Goal: Task Accomplishment & Management: Use online tool/utility

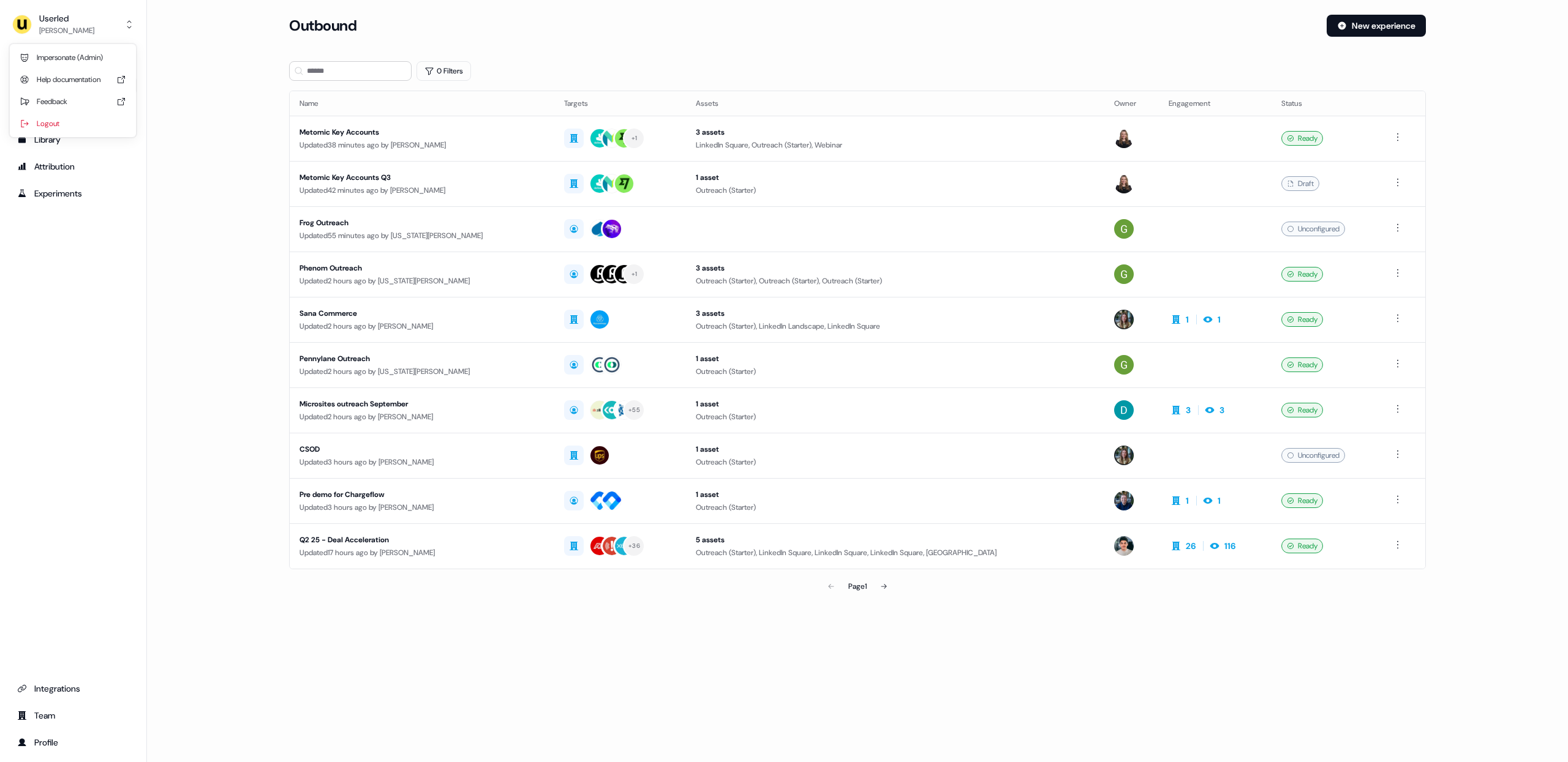
click at [96, 22] on button "Userled [PERSON_NAME]" at bounding box center [73, 25] width 126 height 30
click at [79, 58] on div "Impersonate (Admin)" at bounding box center [73, 57] width 117 height 22
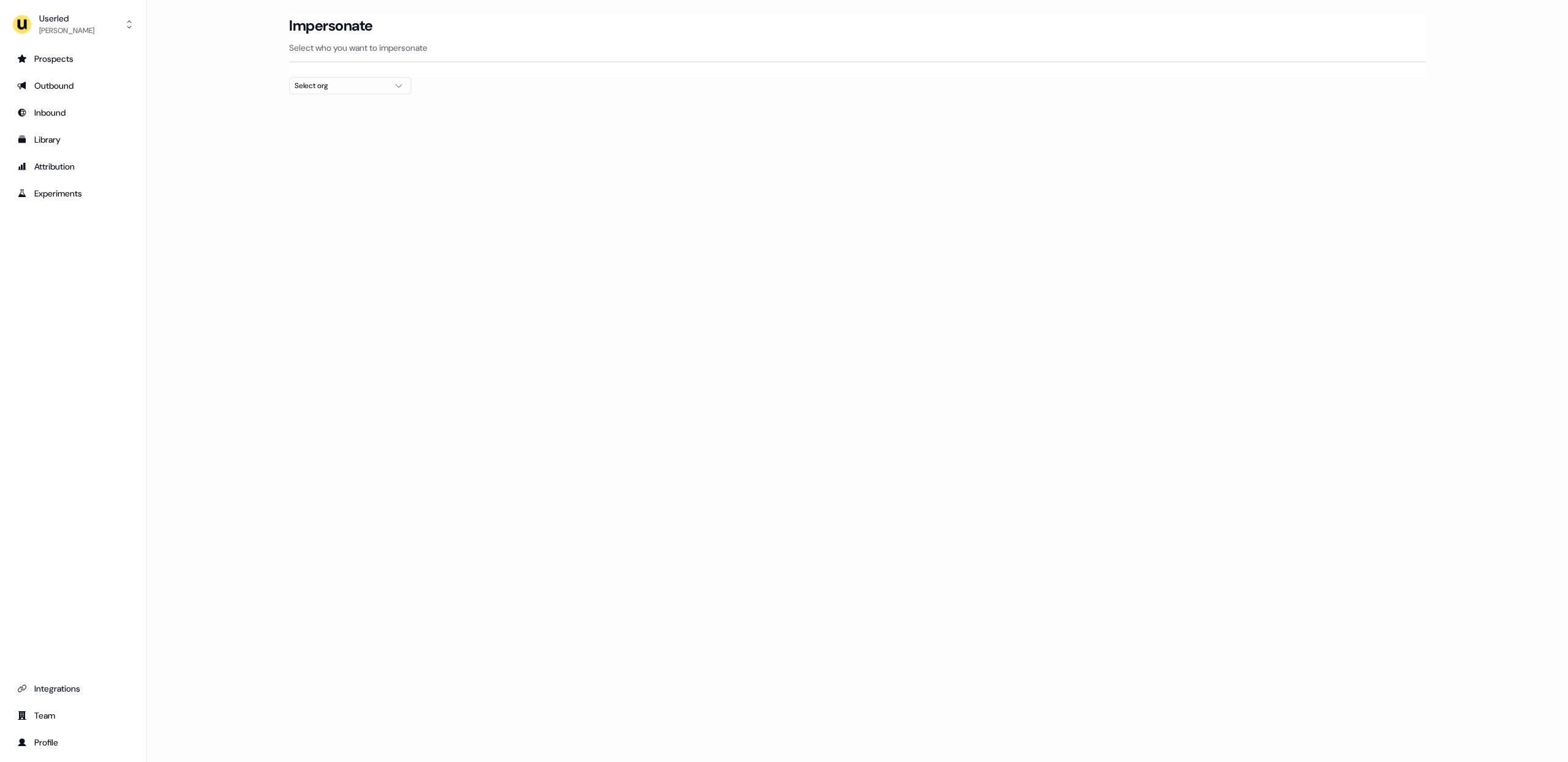
click at [360, 92] on section "Loading... Impersonate Select who you want to impersonate Select org" at bounding box center [857, 77] width 1176 height 124
click at [360, 91] on div "Select org" at bounding box center [340, 85] width 92 height 12
type input "*****"
click at [346, 130] on div "Kpler" at bounding box center [350, 131] width 122 height 20
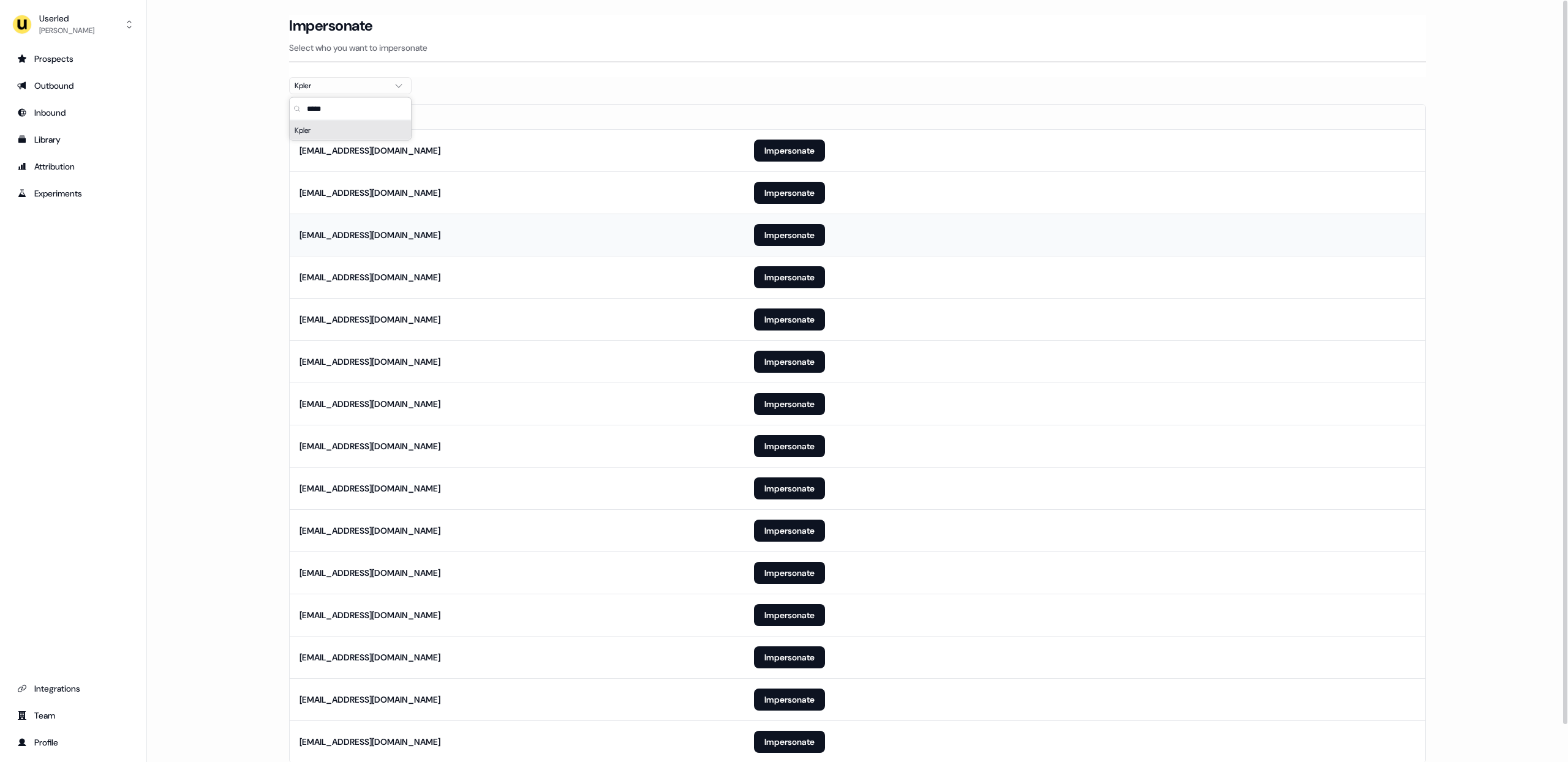
drag, startPoint x: 272, startPoint y: 172, endPoint x: 386, endPoint y: 221, distance: 124.1
click at [274, 174] on section "Loading... Impersonate Select who you want to impersonate Kpler Email [EMAIL_AD…" at bounding box center [857, 407] width 1176 height 783
click at [798, 448] on button "Impersonate" at bounding box center [789, 446] width 71 height 22
